Goal: Transaction & Acquisition: Purchase product/service

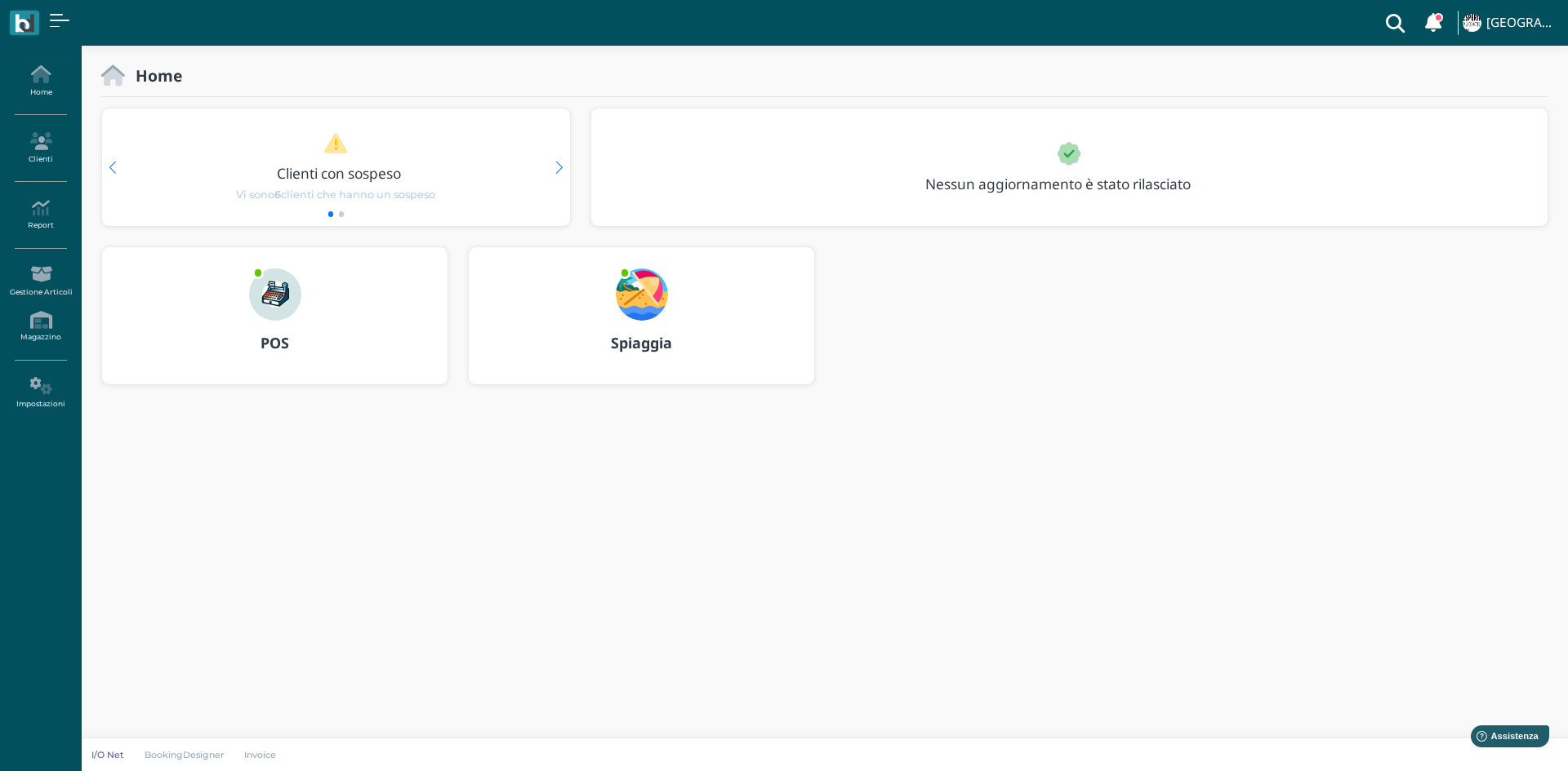
click at [256, 318] on div at bounding box center [276, 284] width 79 height 73
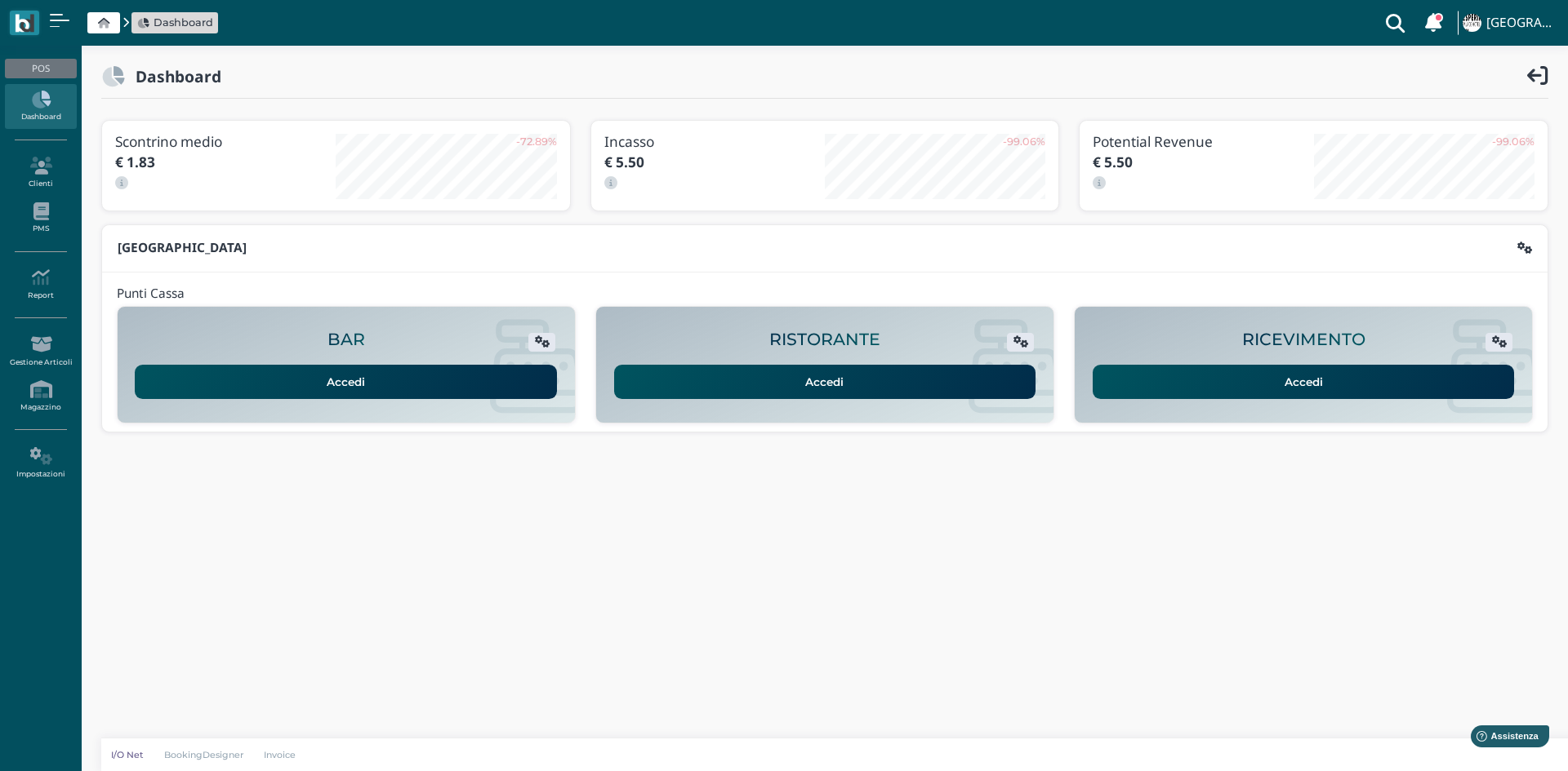
click at [1266, 372] on link "Accedi" at bounding box center [1304, 382] width 422 height 34
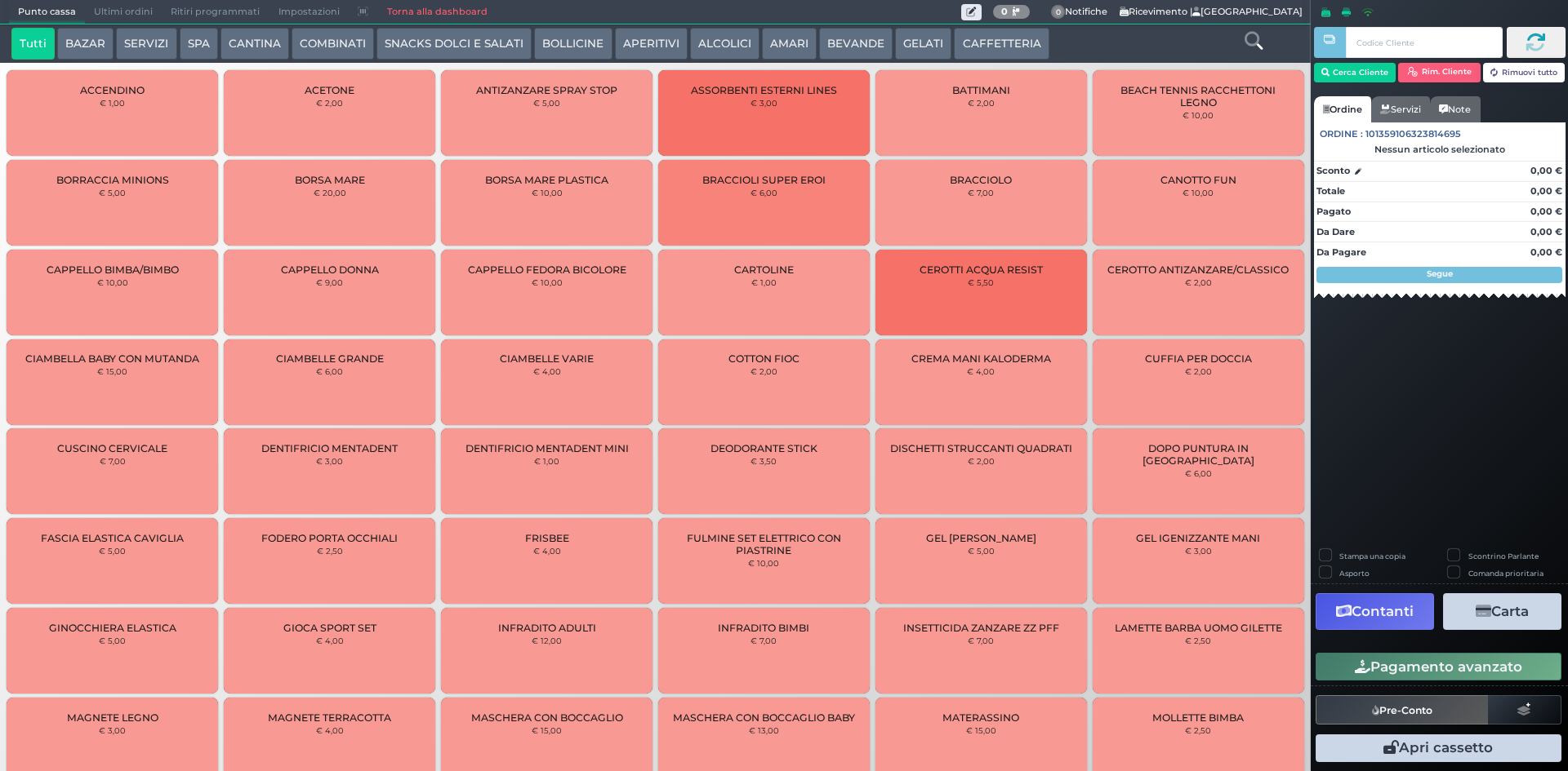
click at [1241, 33] on div at bounding box center [1253, 44] width 108 height 33
click at [1245, 38] on icon at bounding box center [1254, 41] width 18 height 18
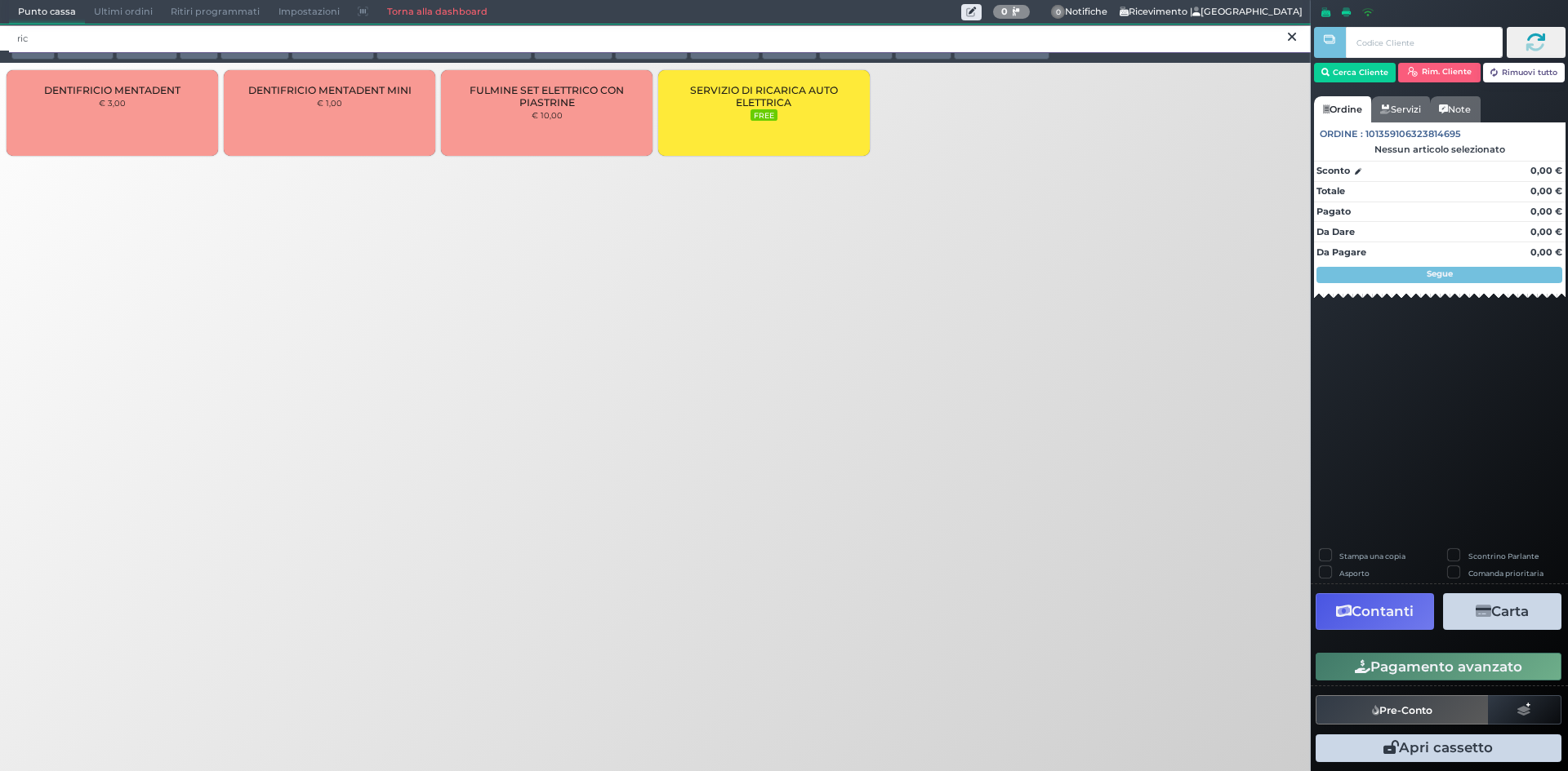
type input "ric"
click at [817, 129] on div "SERVIZIO DI RICARICA AUTO ELETTRICA FREE" at bounding box center [763, 113] width 211 height 86
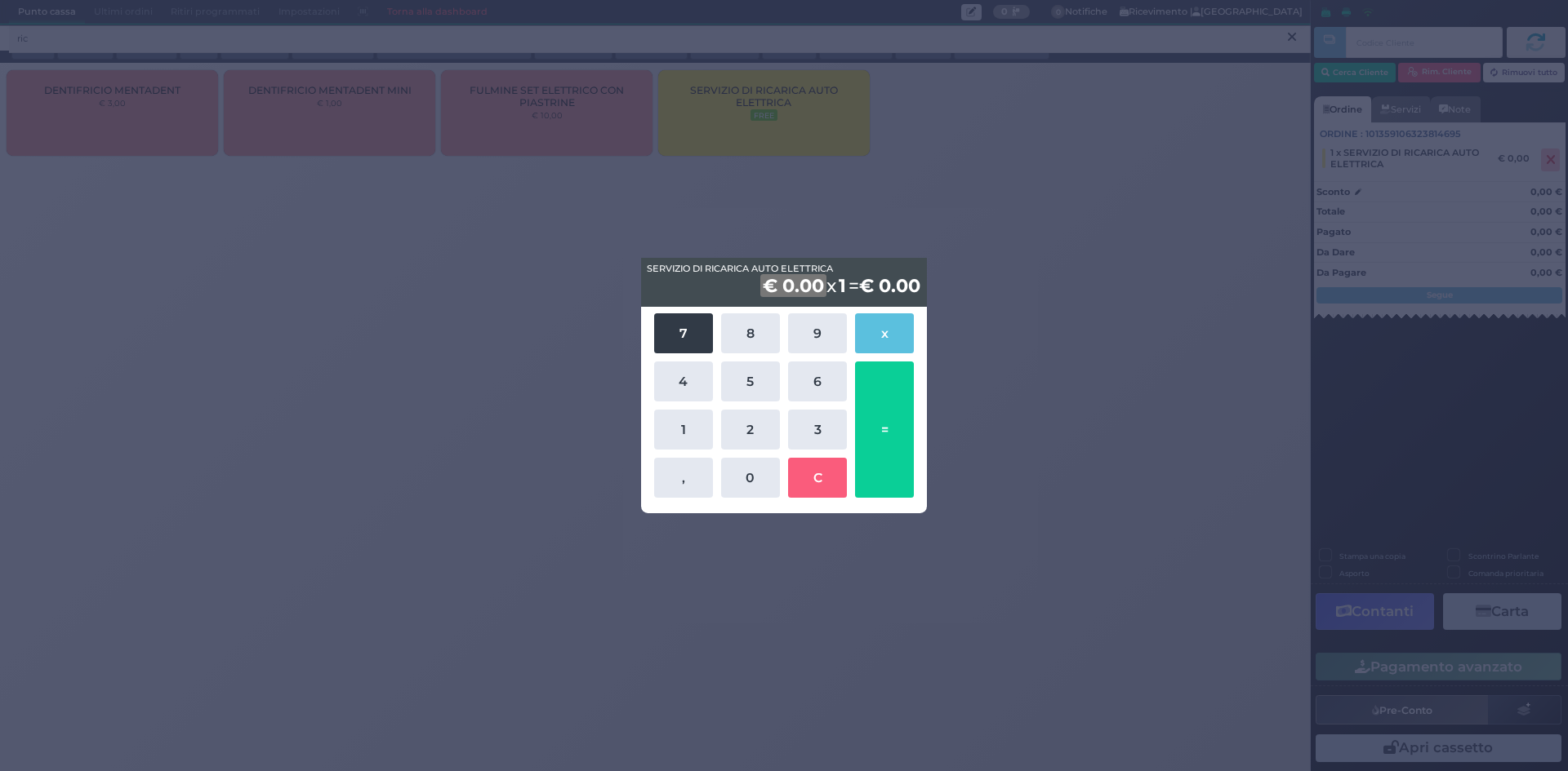
click at [686, 337] on button "7" at bounding box center [684, 333] width 59 height 40
click at [679, 487] on button "," at bounding box center [684, 478] width 59 height 40
click at [812, 384] on button "6" at bounding box center [818, 381] width 59 height 40
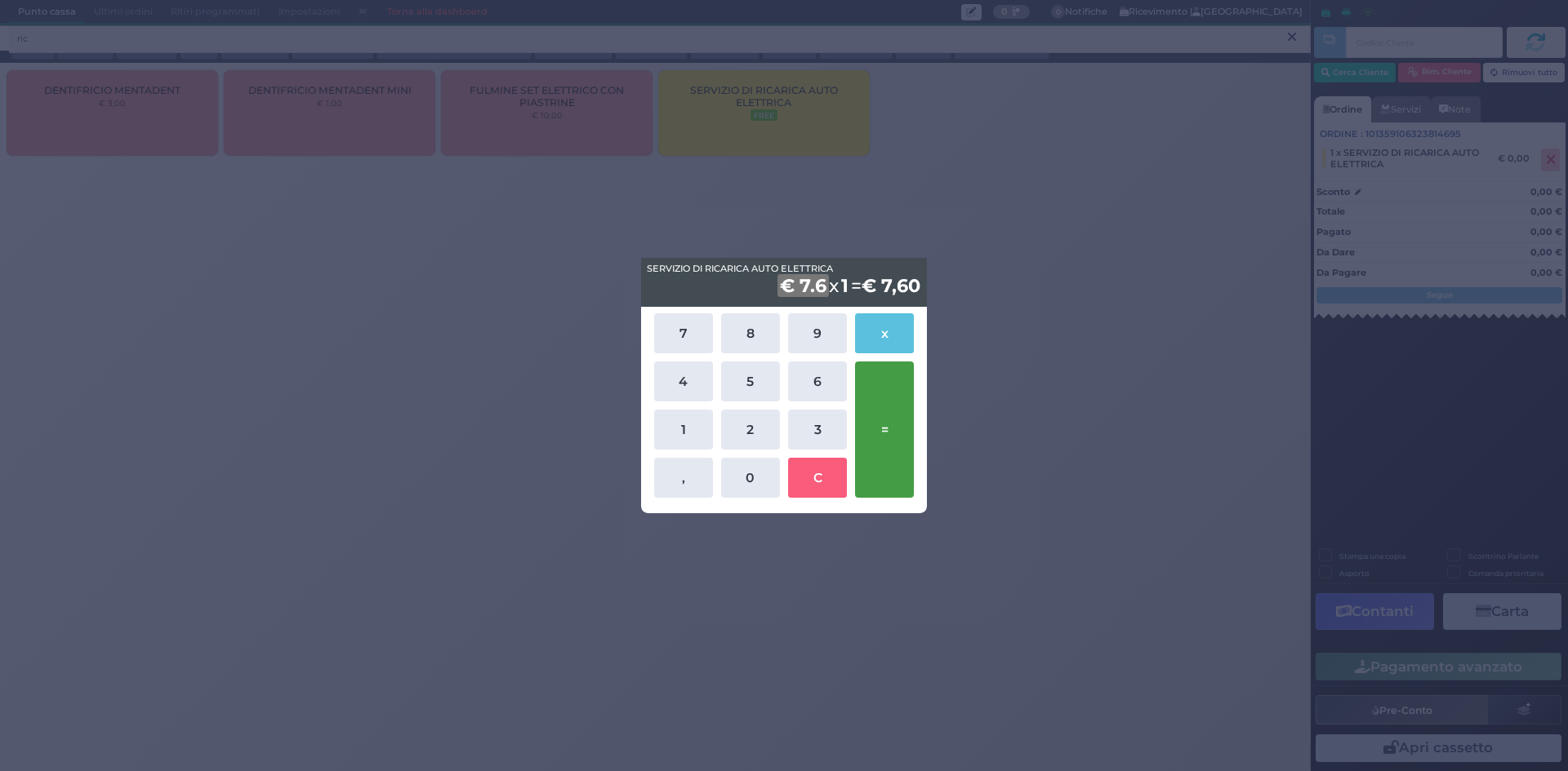
click at [891, 416] on button "=" at bounding box center [884, 429] width 59 height 136
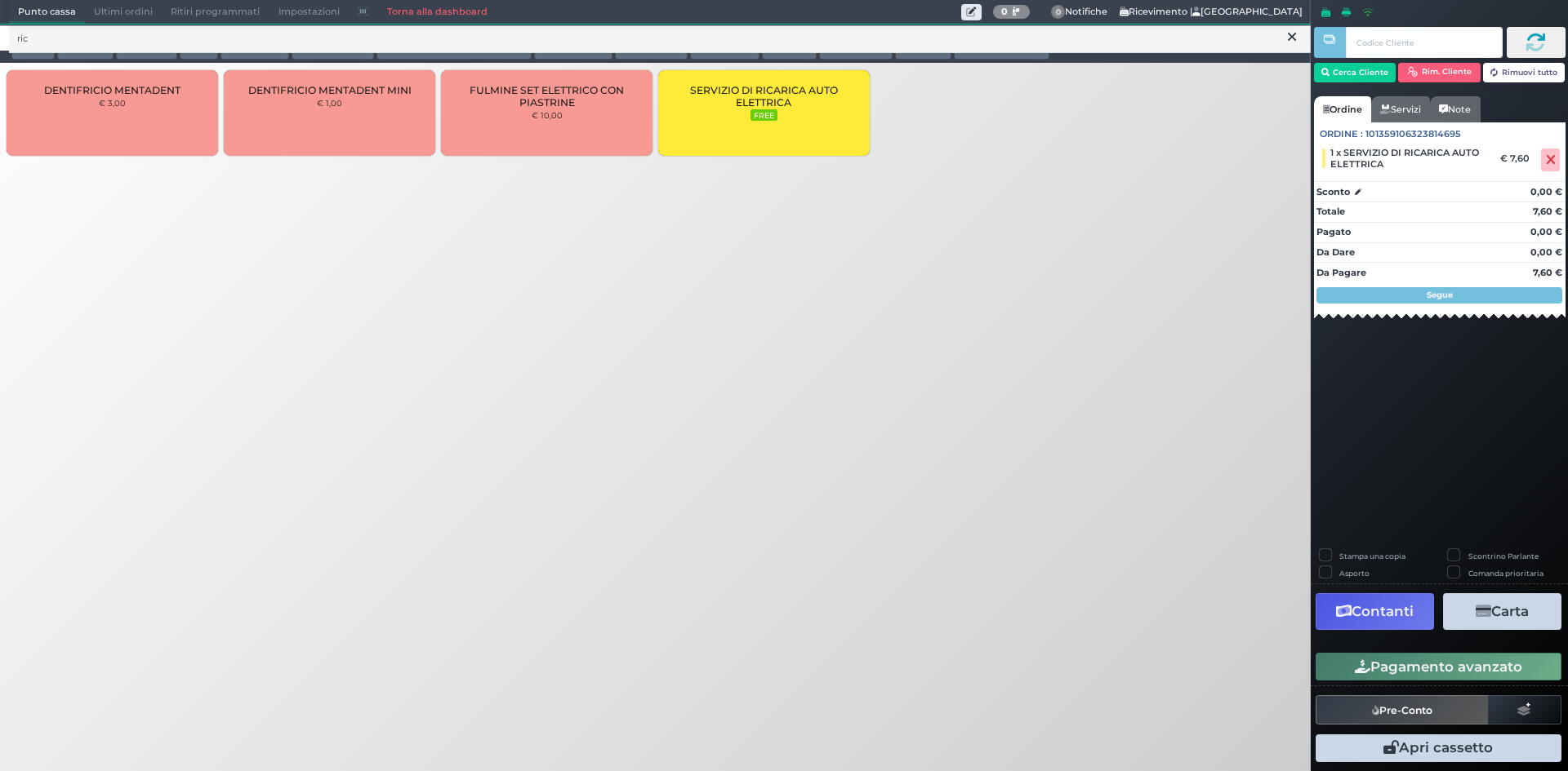
click at [1393, 660] on button "Pagamento avanzato" at bounding box center [1438, 666] width 246 height 28
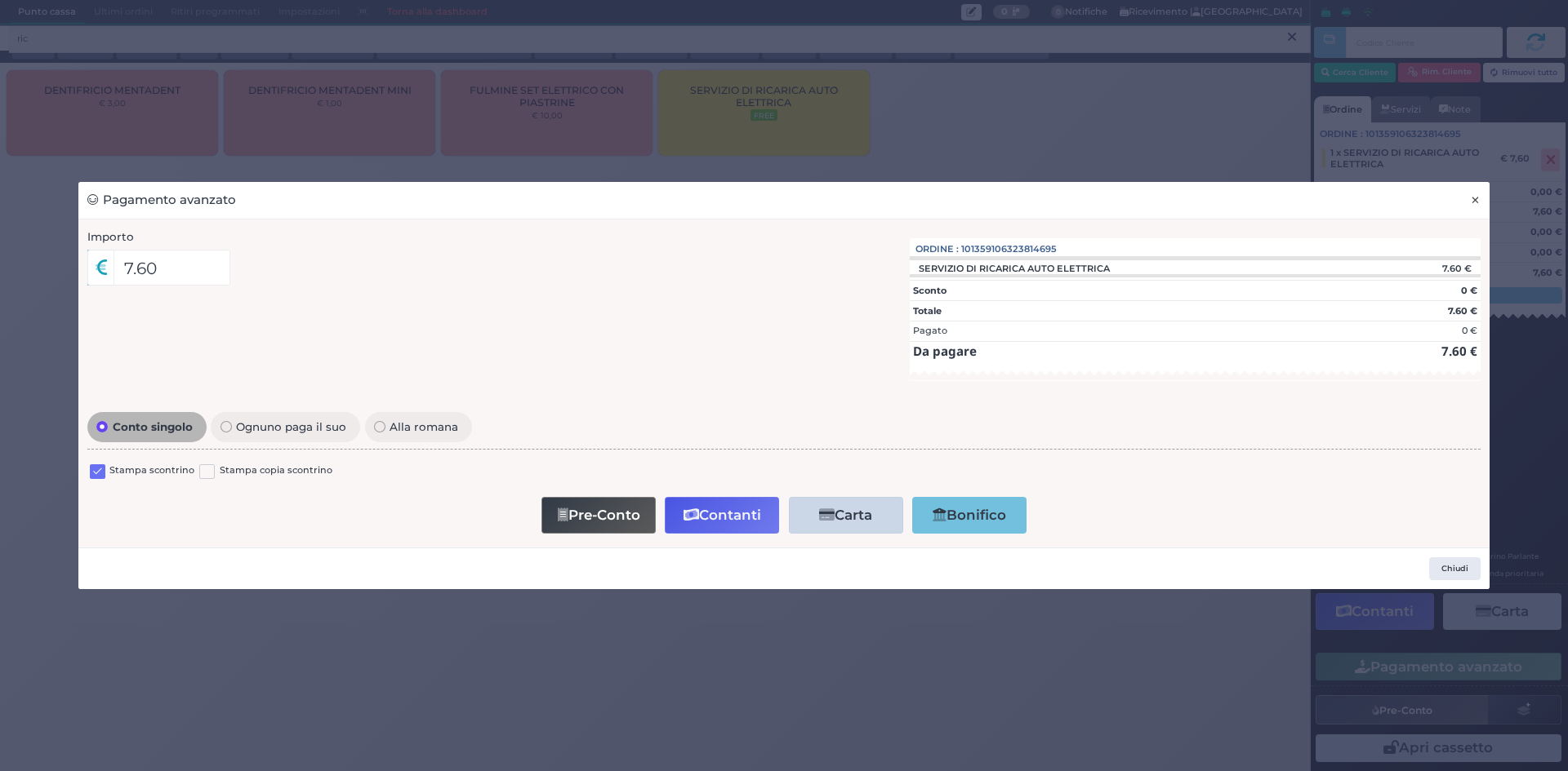
click at [1483, 199] on button "×" at bounding box center [1475, 199] width 29 height 37
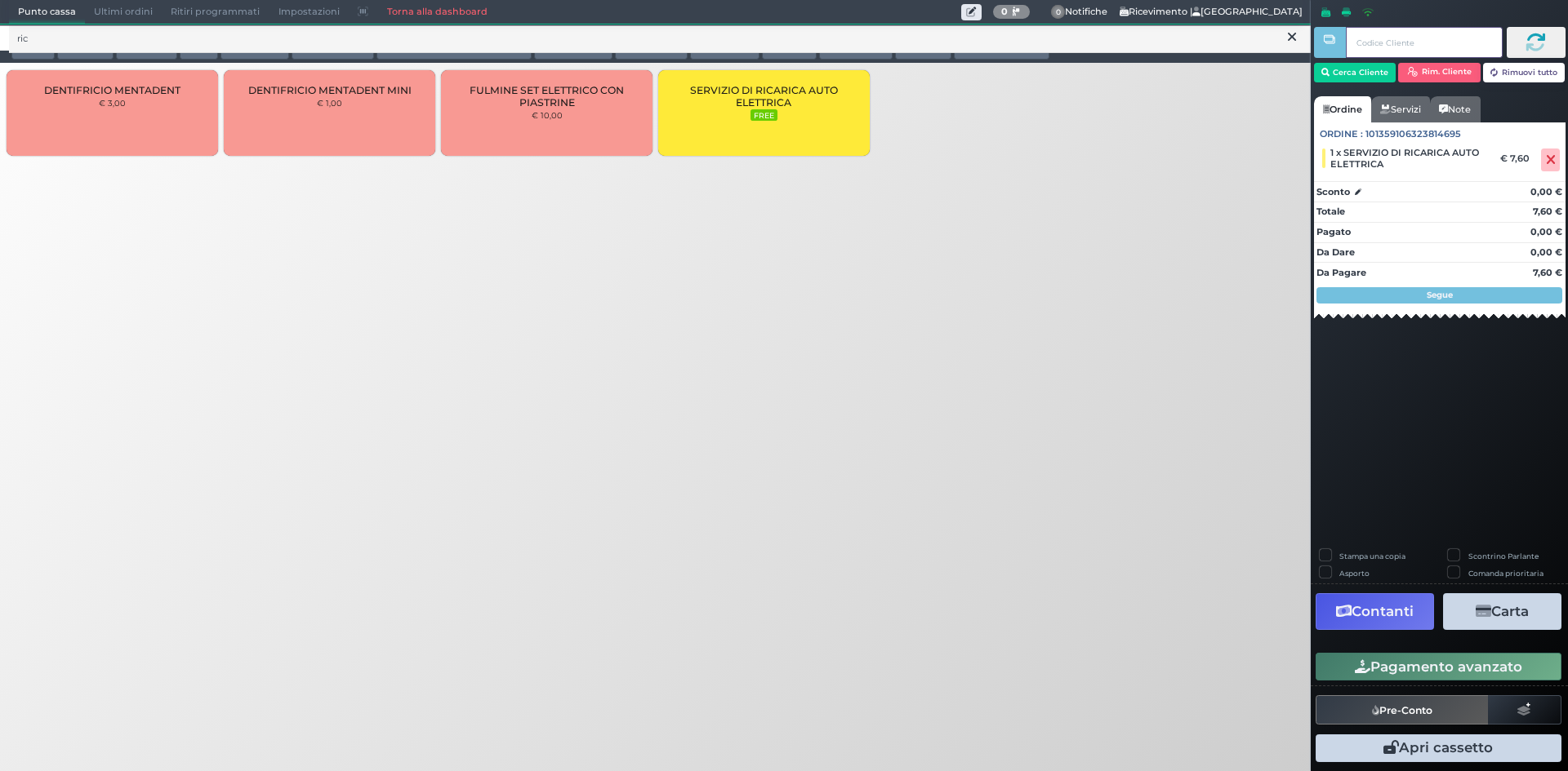
click at [1374, 50] on input "text" at bounding box center [1424, 42] width 156 height 31
click at [1368, 70] on button "Cerca Cliente" at bounding box center [1355, 72] width 82 height 20
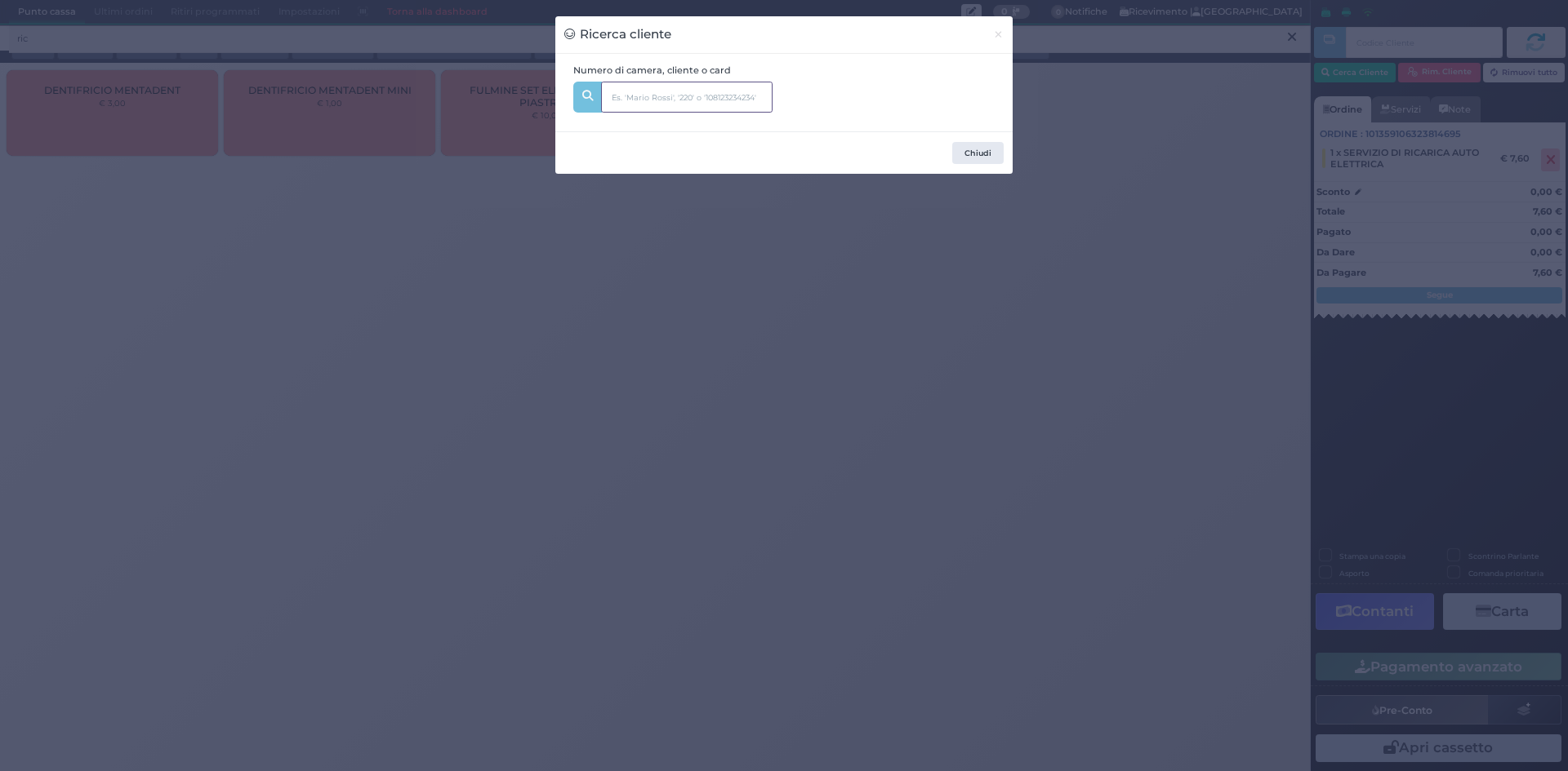
click at [744, 105] on input "text" at bounding box center [687, 97] width 172 height 31
type input "149"
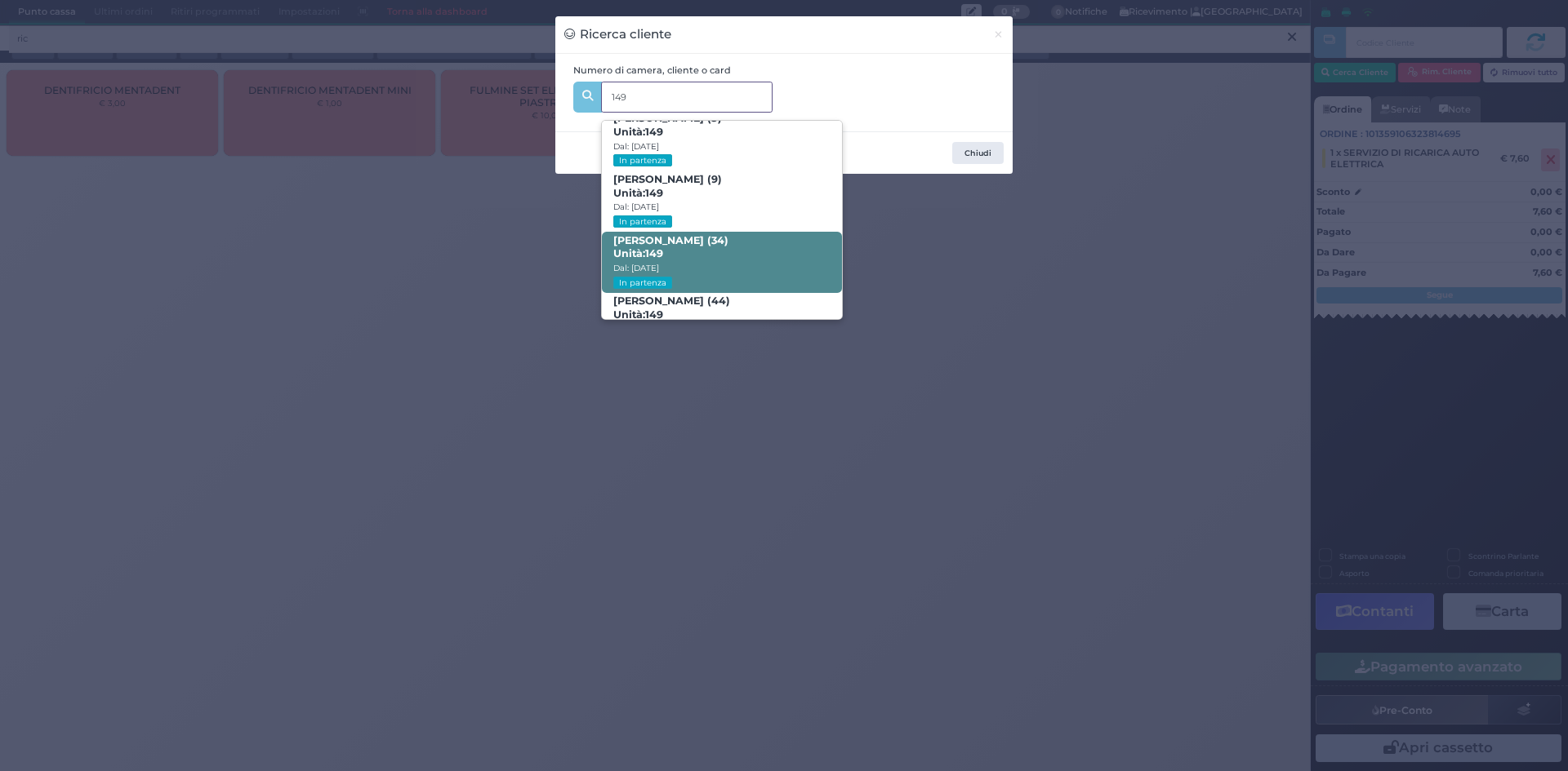
scroll to position [817, 0]
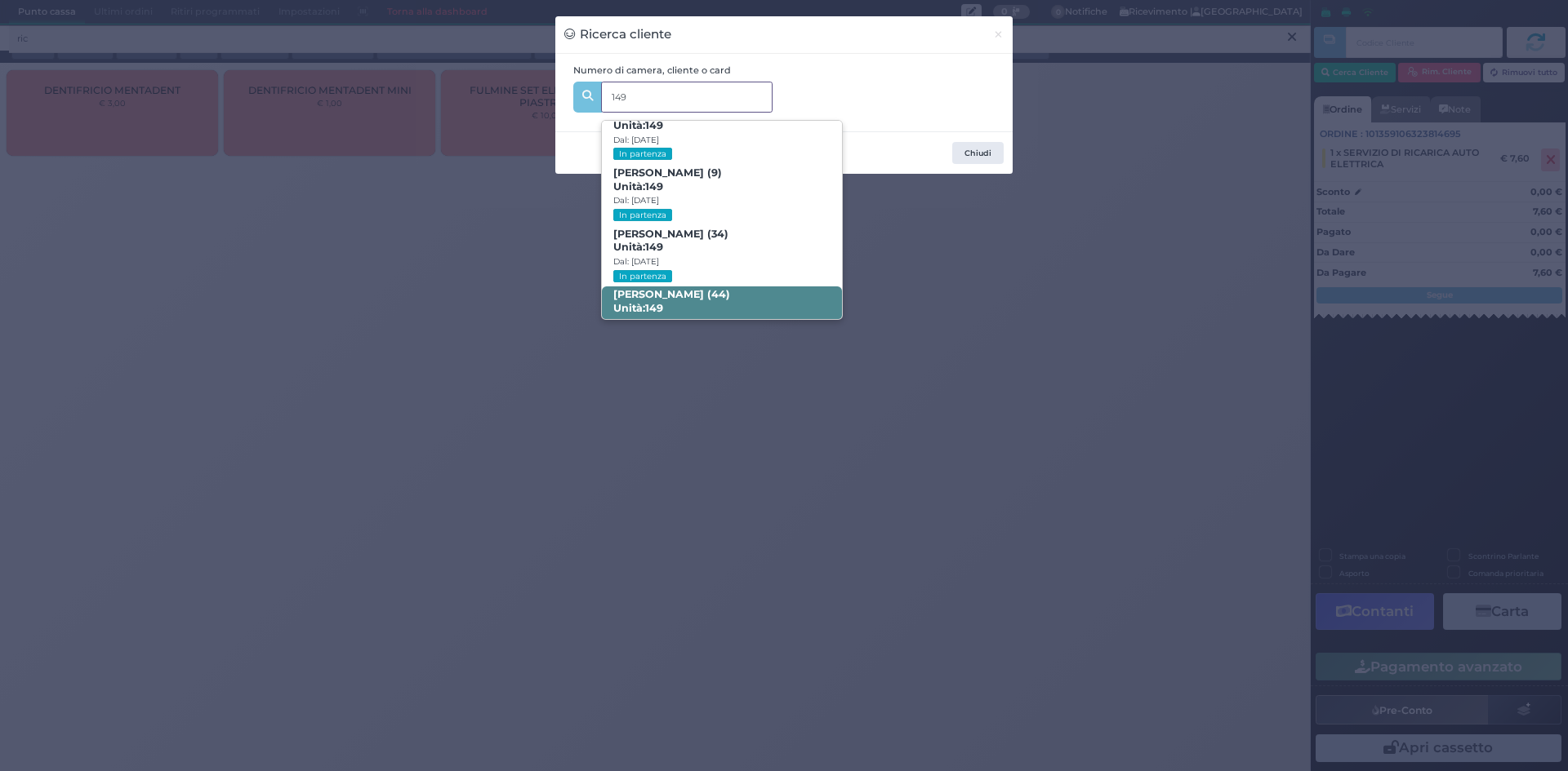
click at [709, 295] on b "Savino Sgarra (44) Unità: 149" at bounding box center [671, 301] width 116 height 26
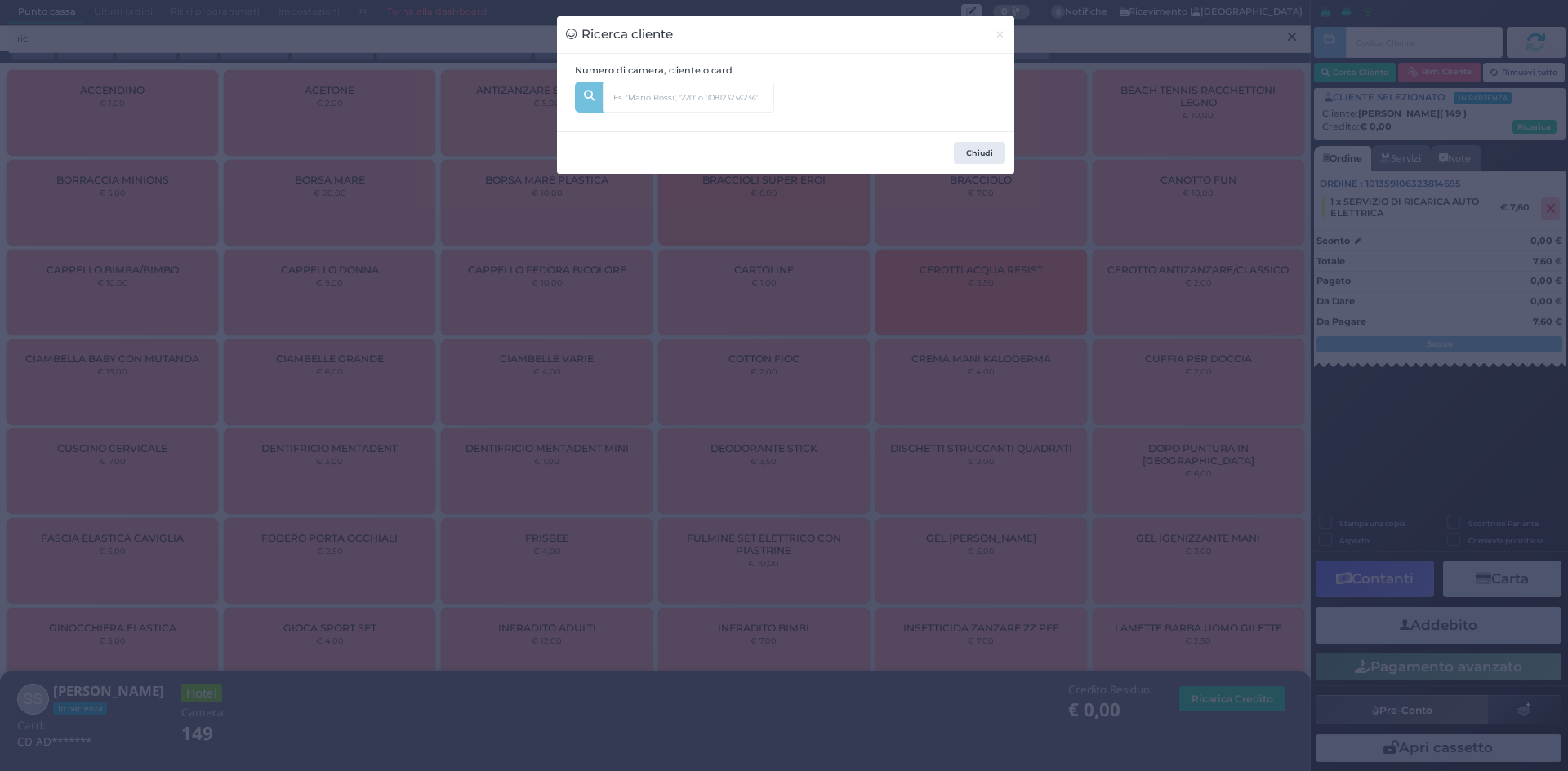
click at [1107, 283] on div "Ricerca cliente × Numero di camera, cliente o card 149 GIOVANNI PIO VEROLLA (11…" at bounding box center [784, 386] width 1568 height 771
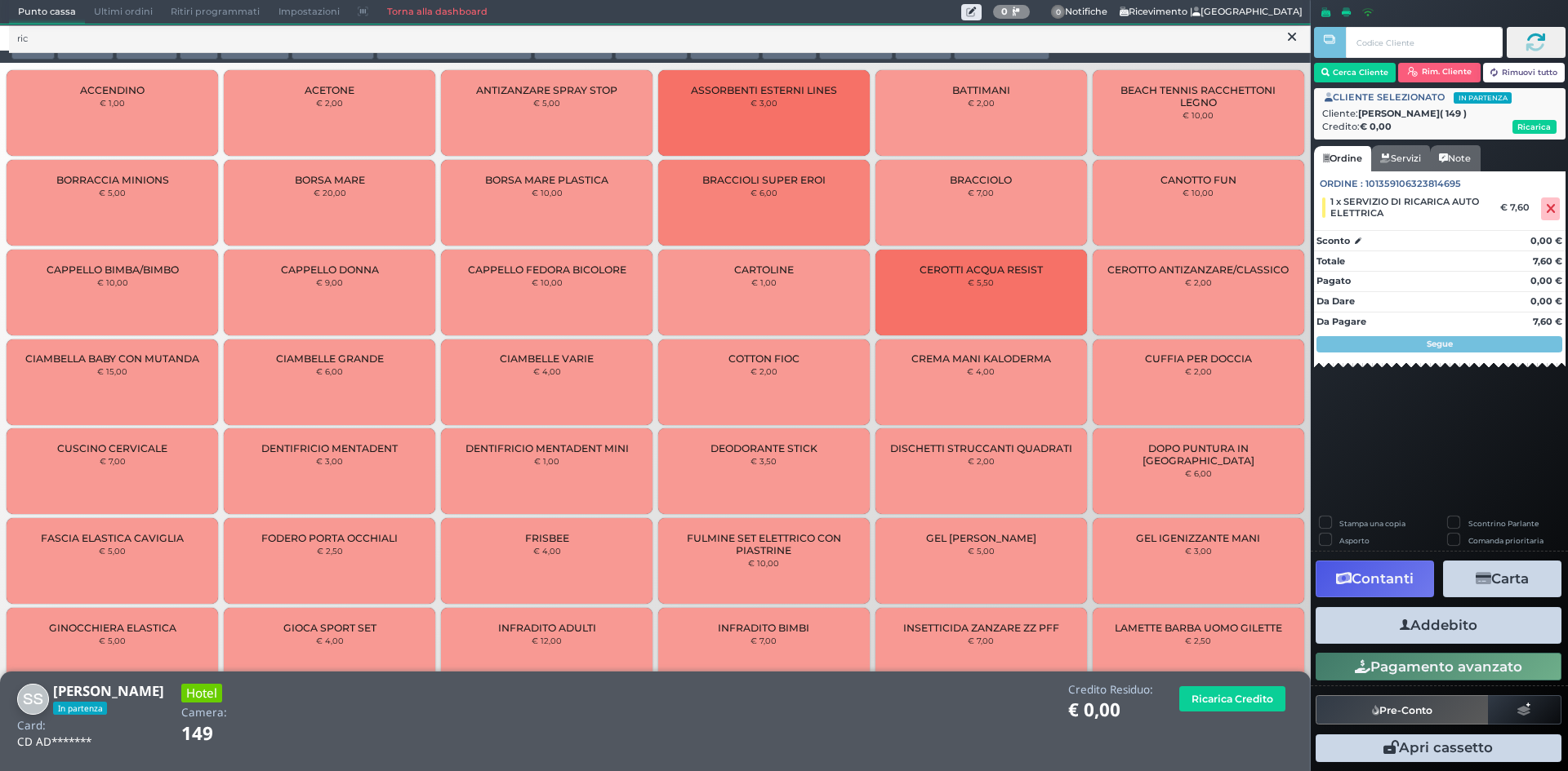
click at [1470, 621] on button "Addebito" at bounding box center [1438, 625] width 246 height 37
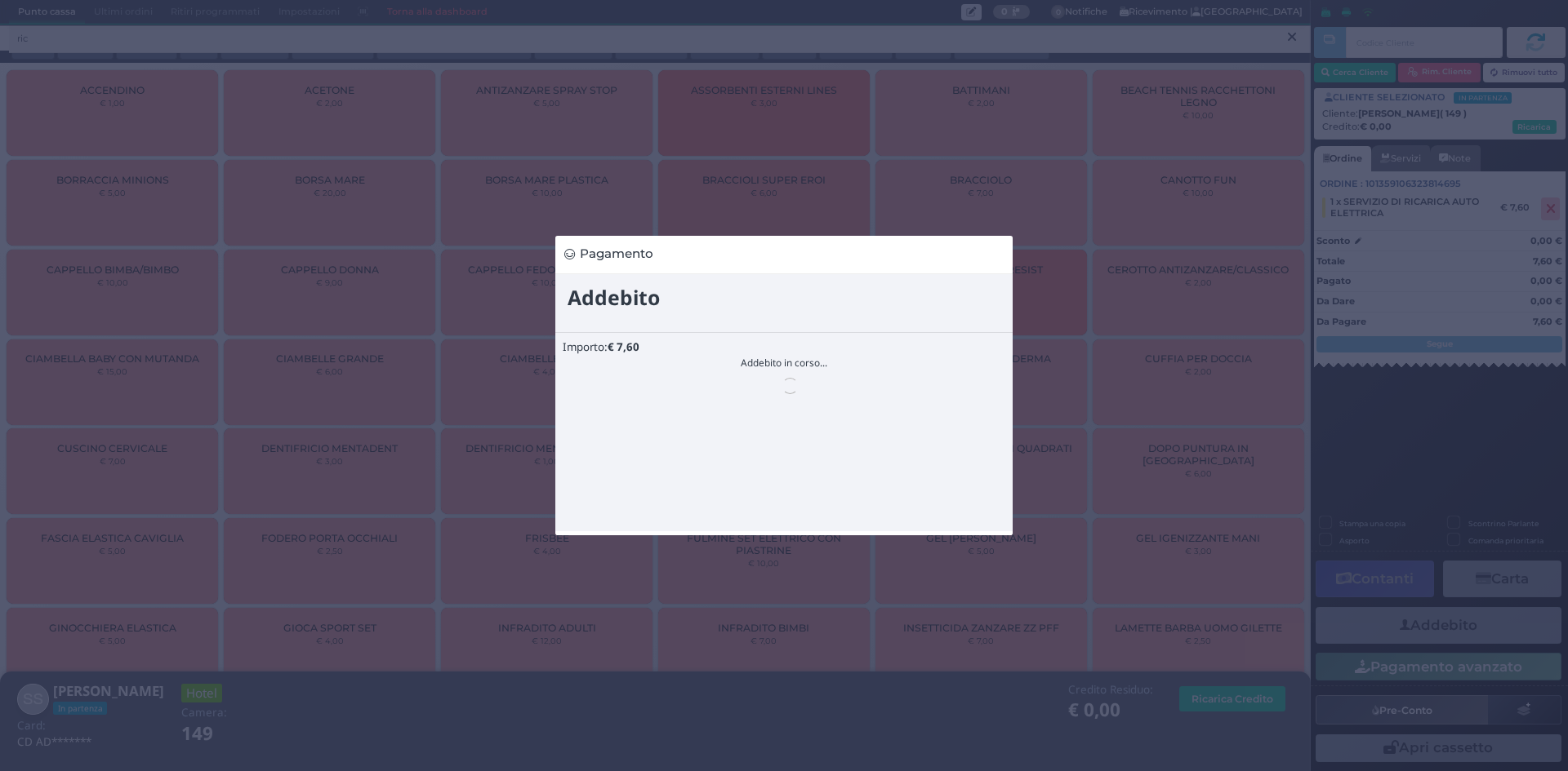
scroll to position [0, 0]
